Goal: Task Accomplishment & Management: Use online tool/utility

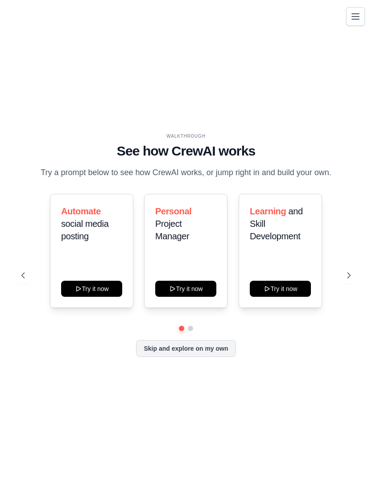
click at [346, 280] on icon at bounding box center [348, 275] width 9 height 9
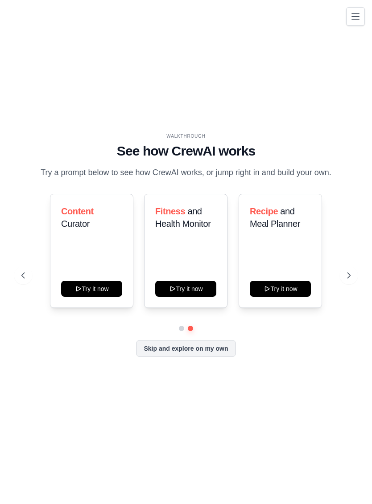
click at [348, 280] on icon at bounding box center [348, 275] width 9 height 9
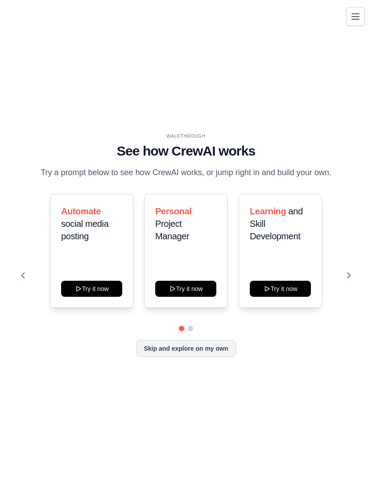
click at [225, 357] on button "Skip and explore on my own" at bounding box center [185, 348] width 99 height 17
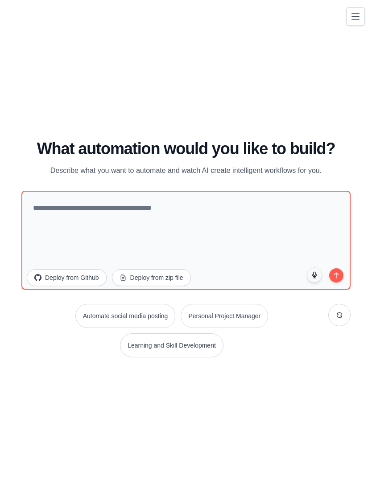
click at [151, 322] on button "Automate social media posting" at bounding box center [125, 316] width 100 height 24
click at [337, 278] on icon "submit" at bounding box center [336, 275] width 4 height 5
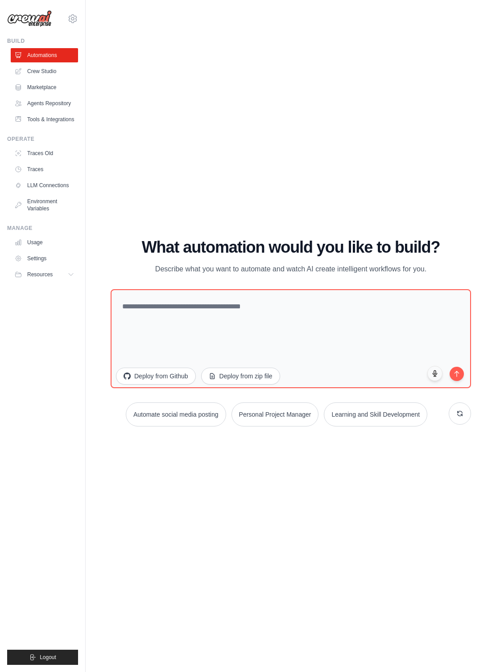
click at [21, 71] on icon at bounding box center [18, 71] width 7 height 7
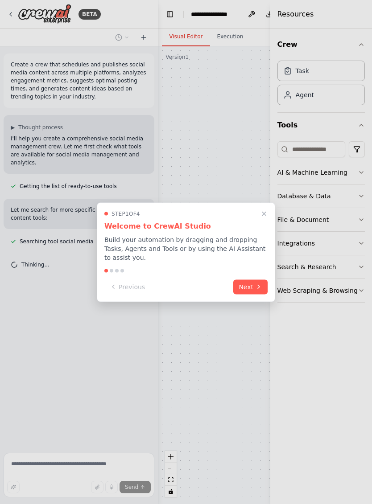
click at [254, 286] on button "Next" at bounding box center [250, 286] width 34 height 15
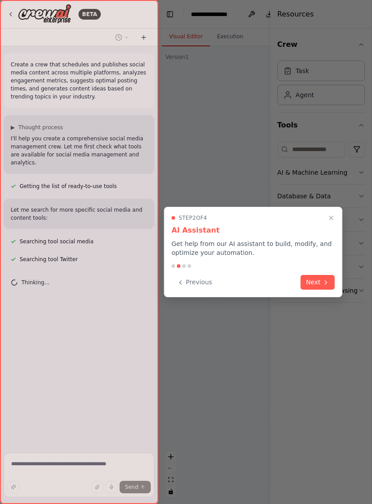
click at [322, 281] on icon at bounding box center [325, 282] width 7 height 7
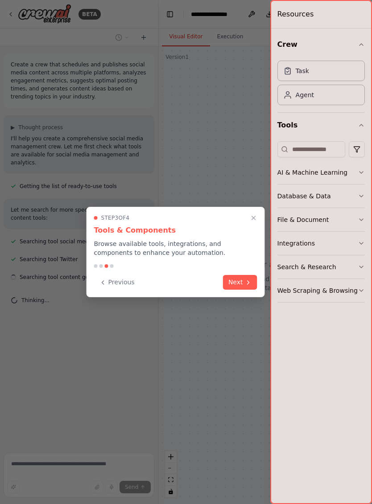
click at [244, 287] on button "Next" at bounding box center [240, 282] width 34 height 15
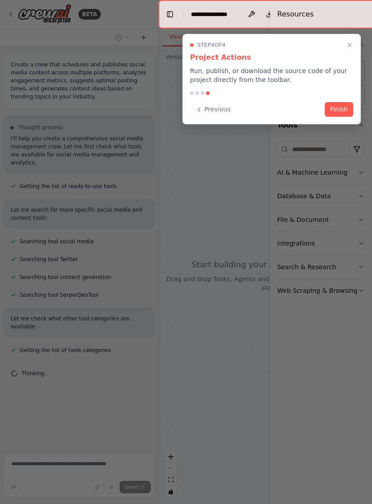
click at [337, 109] on button "Finish" at bounding box center [338, 109] width 29 height 15
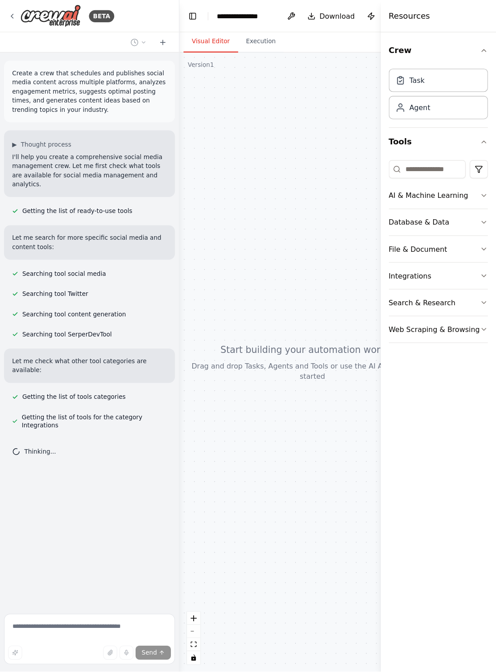
scroll to position [12, 0]
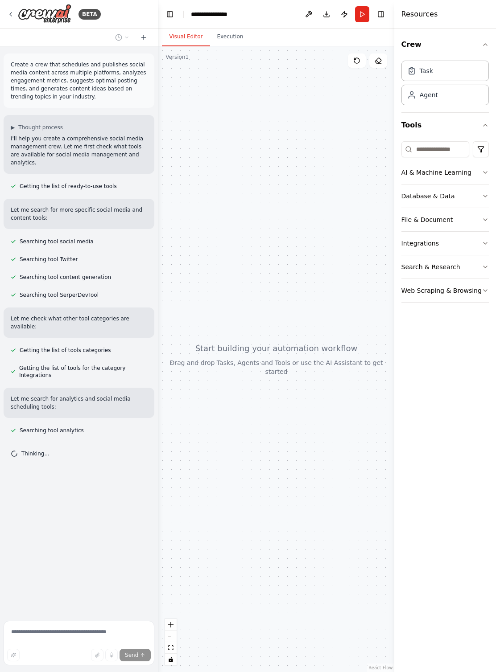
click at [371, 46] on icon "button" at bounding box center [484, 44] width 7 height 7
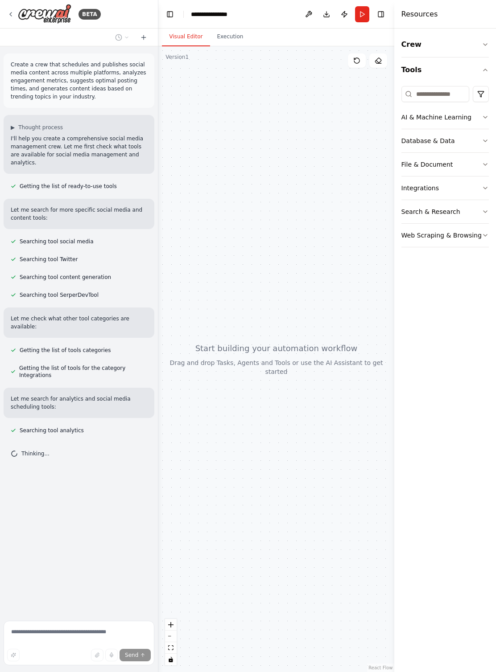
click at [371, 45] on button "Crew" at bounding box center [444, 44] width 87 height 25
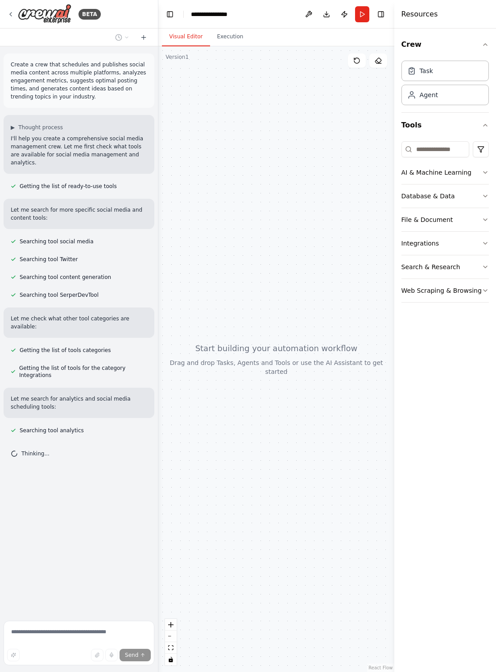
click at [371, 196] on button "Database & Data" at bounding box center [444, 195] width 87 height 23
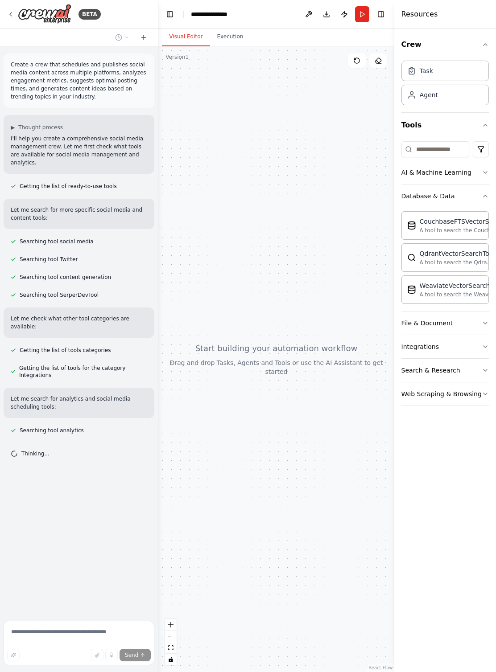
click at [371, 196] on button "Database & Data" at bounding box center [444, 195] width 87 height 23
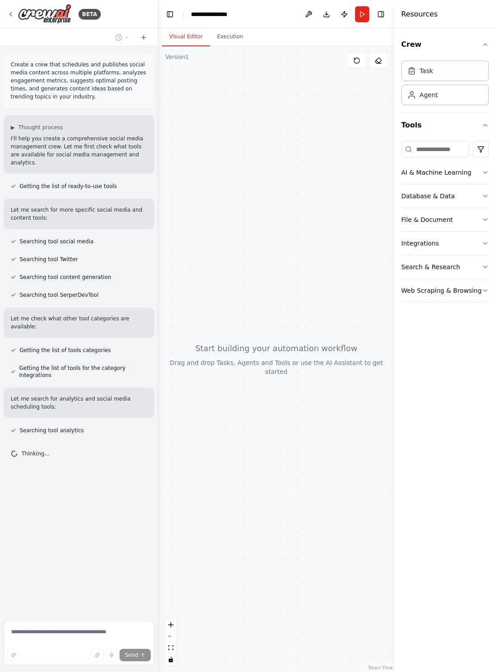
click at [371, 220] on button "File & Document" at bounding box center [444, 219] width 87 height 23
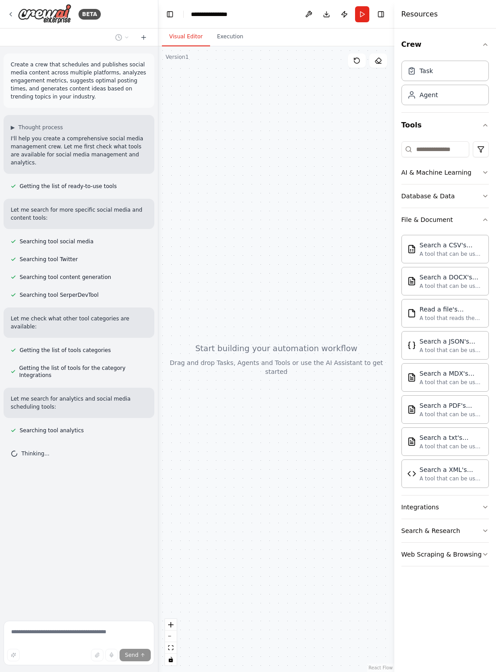
click at [371, 224] on button "File & Document" at bounding box center [444, 219] width 87 height 23
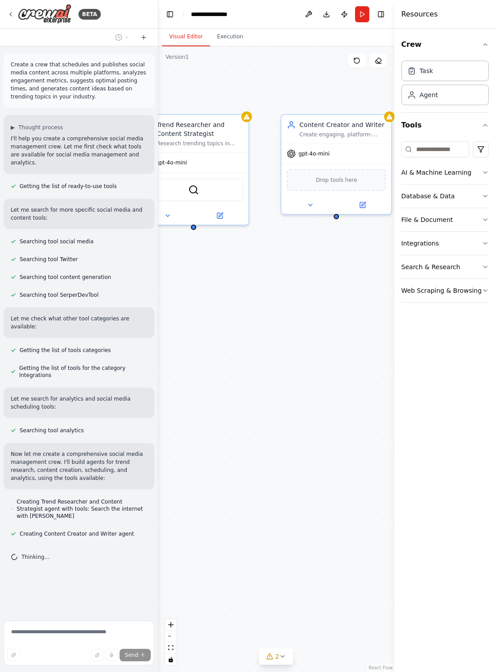
click at [371, 198] on button "Database & Data" at bounding box center [444, 195] width 87 height 23
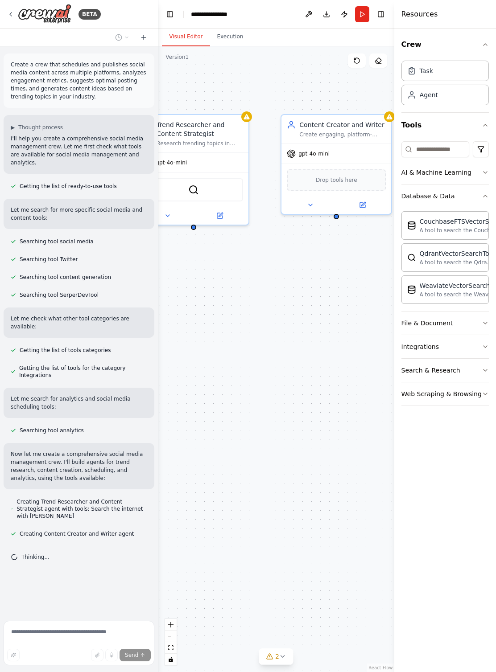
click at [371, 193] on button "Database & Data" at bounding box center [444, 195] width 87 height 23
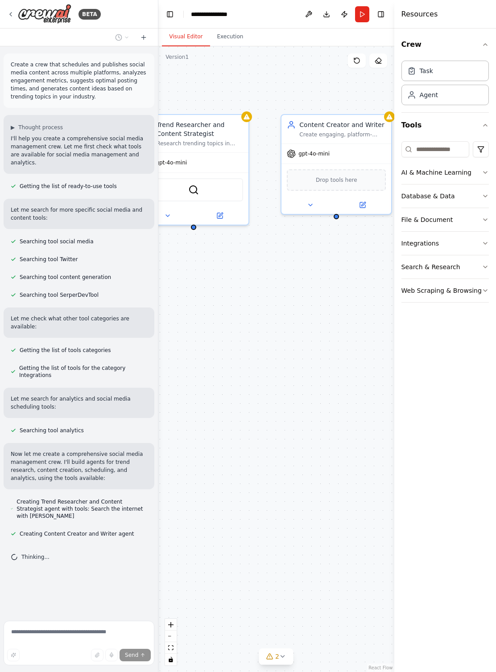
click at [371, 245] on button "Integrations" at bounding box center [444, 243] width 87 height 23
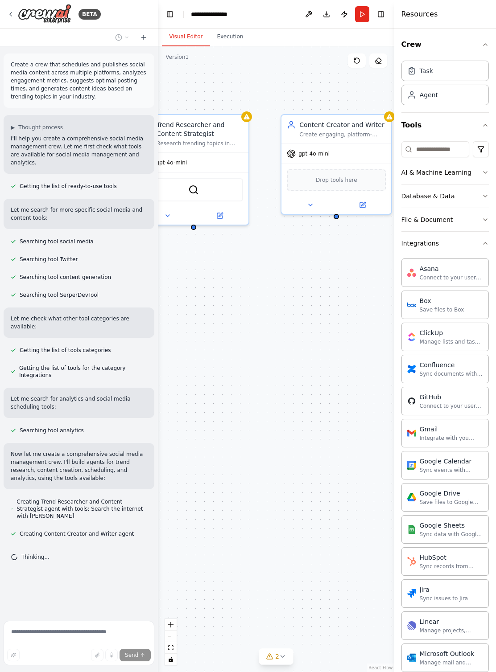
scroll to position [0, 0]
click at [371, 243] on button "Integrations" at bounding box center [444, 243] width 87 height 23
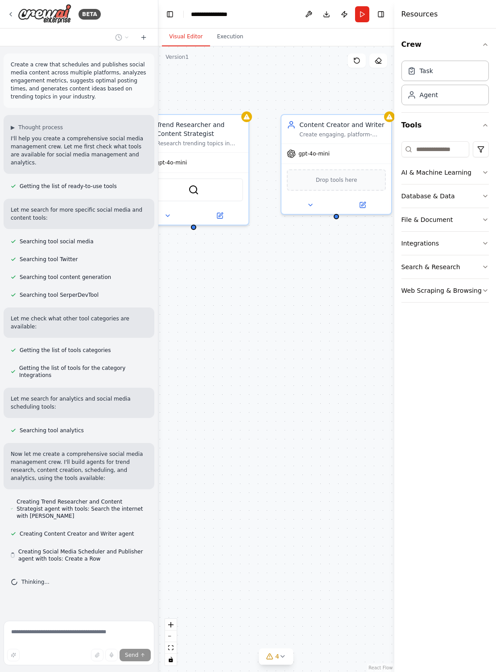
click at [371, 332] on div "Crew Task Agent Tools AI & Machine Learning Database & Data File & Document Int…" at bounding box center [445, 350] width 102 height 643
click at [371, 93] on div "Agent" at bounding box center [444, 95] width 87 height 20
click at [371, 98] on div "Agent" at bounding box center [428, 94] width 18 height 9
click at [371, 94] on div "Agent" at bounding box center [444, 95] width 87 height 20
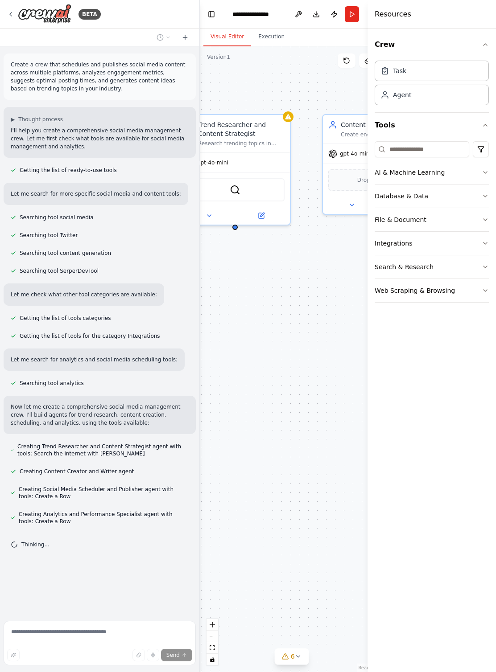
click at [15, 15] on div "BETA" at bounding box center [54, 14] width 94 height 20
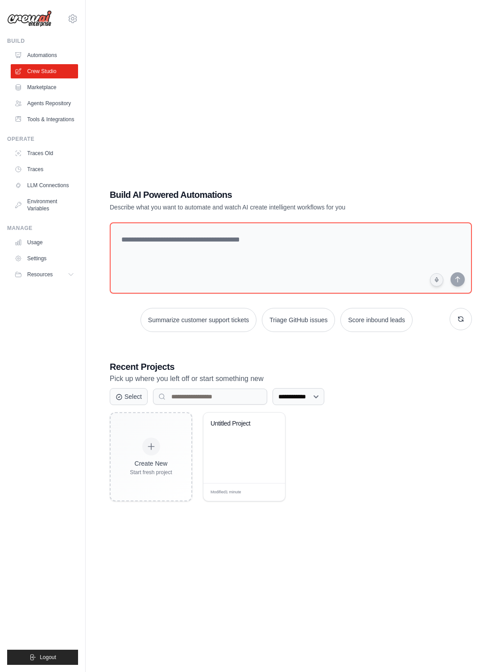
click at [245, 428] on div "Untitled Project" at bounding box center [237, 424] width 54 height 8
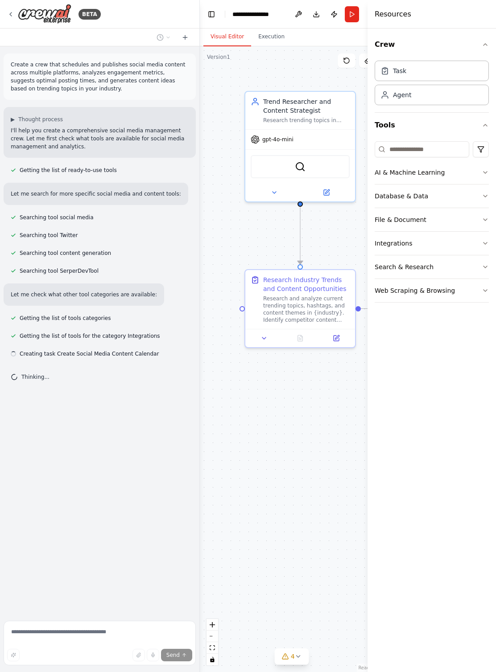
click at [210, 16] on button "Toggle Left Sidebar" at bounding box center [211, 14] width 12 height 12
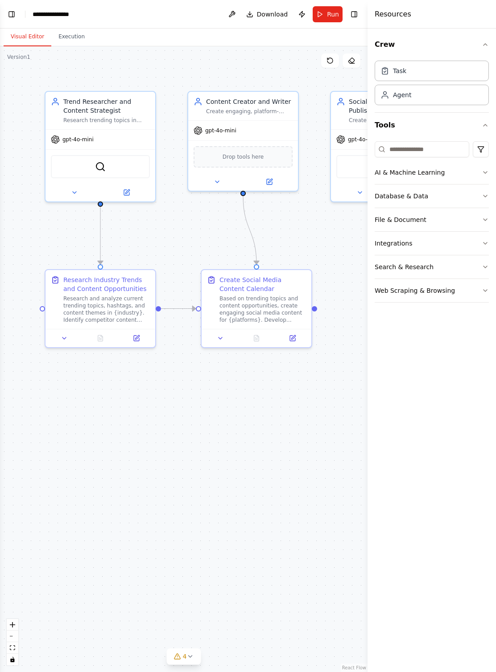
click at [352, 11] on button "Toggle Right Sidebar" at bounding box center [354, 14] width 12 height 12
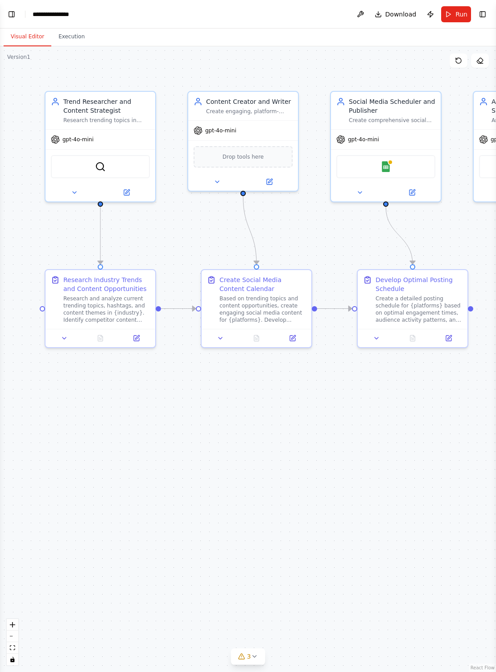
click at [484, 15] on button "Toggle Right Sidebar" at bounding box center [482, 14] width 12 height 12
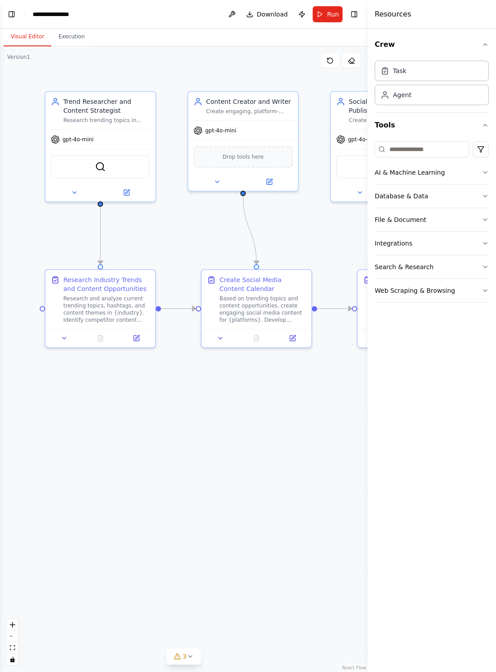
click at [354, 14] on button "Toggle Right Sidebar" at bounding box center [354, 14] width 12 height 12
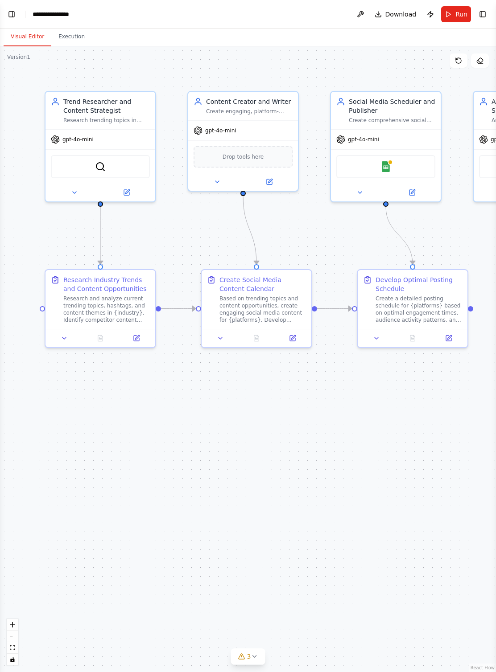
click at [485, 13] on button "Toggle Right Sidebar" at bounding box center [482, 14] width 12 height 12
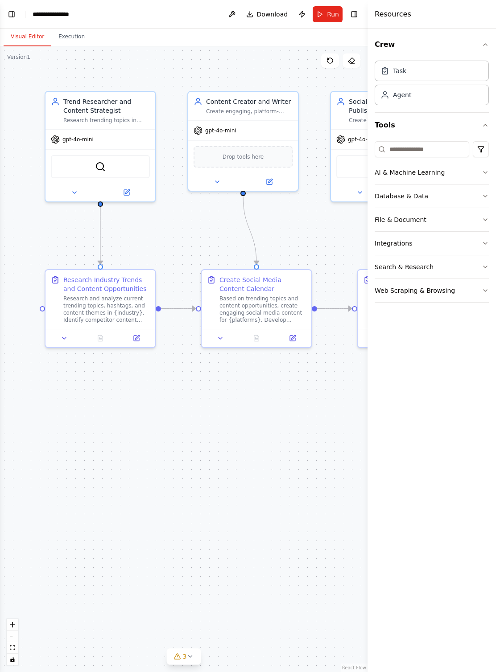
click at [358, 12] on button "Toggle Right Sidebar" at bounding box center [354, 14] width 12 height 12
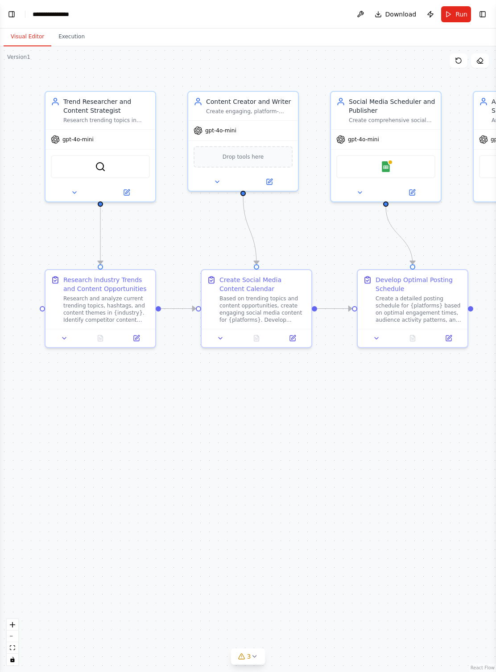
click at [67, 318] on div "Research and analyze current trending topics, hashtags, and content themes in {…" at bounding box center [106, 309] width 86 height 29
click at [78, 389] on div ".deletable-edge-delete-btn { width: 20px; height: 20px; border: 0px solid #ffff…" at bounding box center [248, 359] width 496 height 626
